Goal: Information Seeking & Learning: Learn about a topic

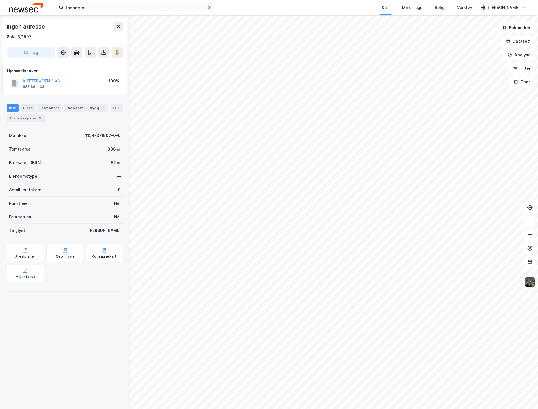
click at [151, 2] on div "tananger Kart Mine Tags Bolig Verktøy [PERSON_NAME]" at bounding box center [269, 7] width 538 height 15
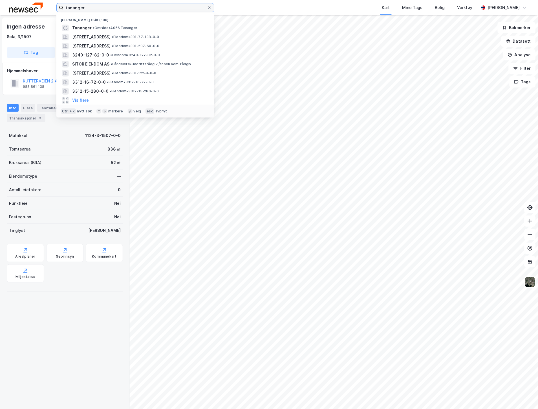
drag, startPoint x: 139, startPoint y: 9, endPoint x: 1, endPoint y: 7, distance: 138.0
click at [12, 7] on div "tananger Nylige søk (100) Tananger • Område • [STREET_ADDRESS] • Eiendom • 301-…" at bounding box center [269, 7] width 538 height 15
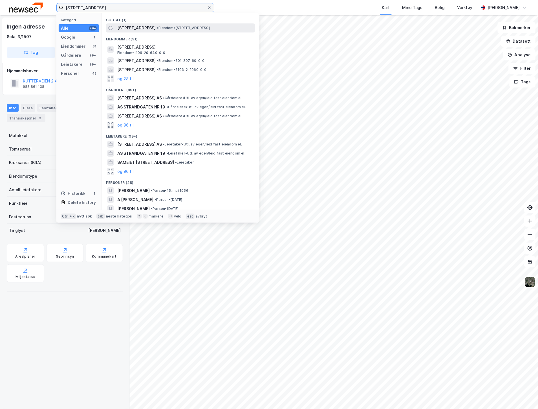
type input "[STREET_ADDRESS]"
click at [138, 28] on span "[STREET_ADDRESS]" at bounding box center [136, 28] width 38 height 7
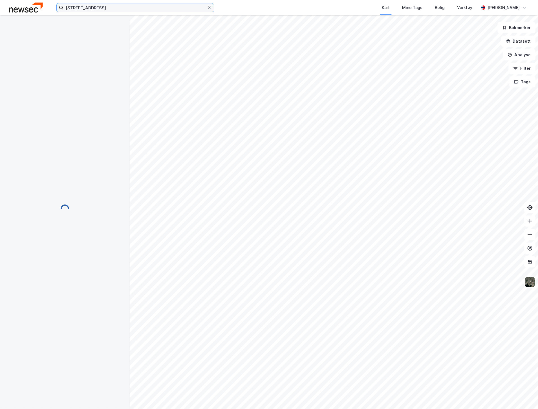
click at [136, 9] on input "[STREET_ADDRESS]" at bounding box center [135, 7] width 144 height 8
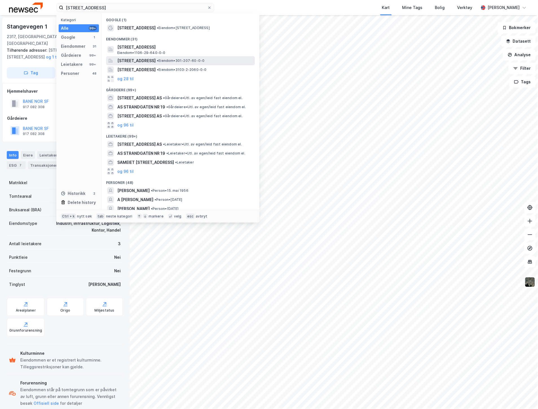
click at [152, 57] on div "[STREET_ADDRESS] • Eiendom • 301-207-60-0-0" at bounding box center [180, 60] width 149 height 9
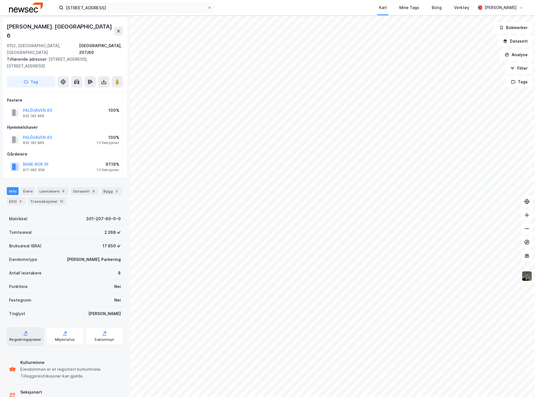
click at [26, 337] on div "Reguleringsplaner" at bounding box center [25, 339] width 32 height 5
